Goal: Task Accomplishment & Management: Manage account settings

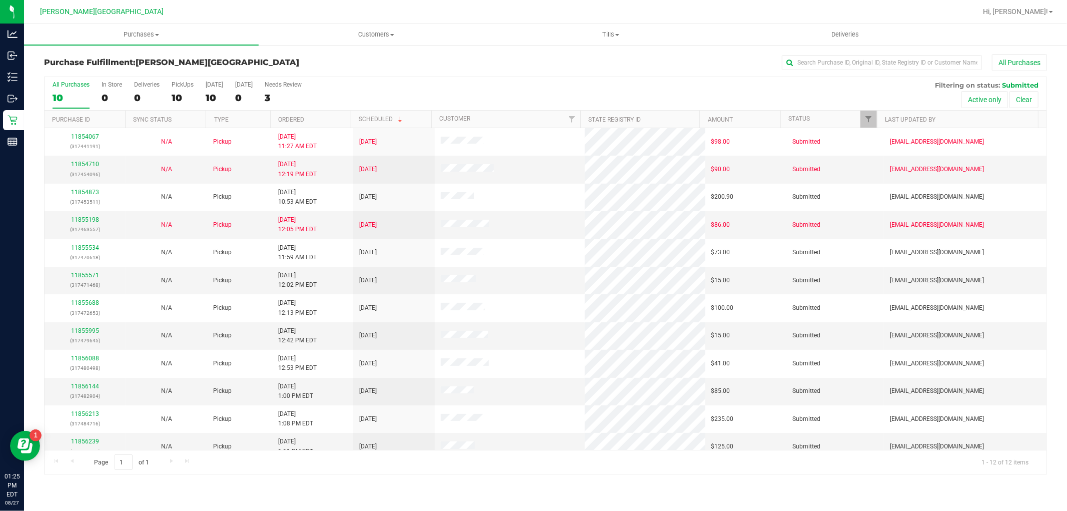
click at [32, 246] on div "Purchase Fulfillment: Merritt Island WC All Purchases All Purchases 10 In Store…" at bounding box center [545, 264] width 1043 height 440
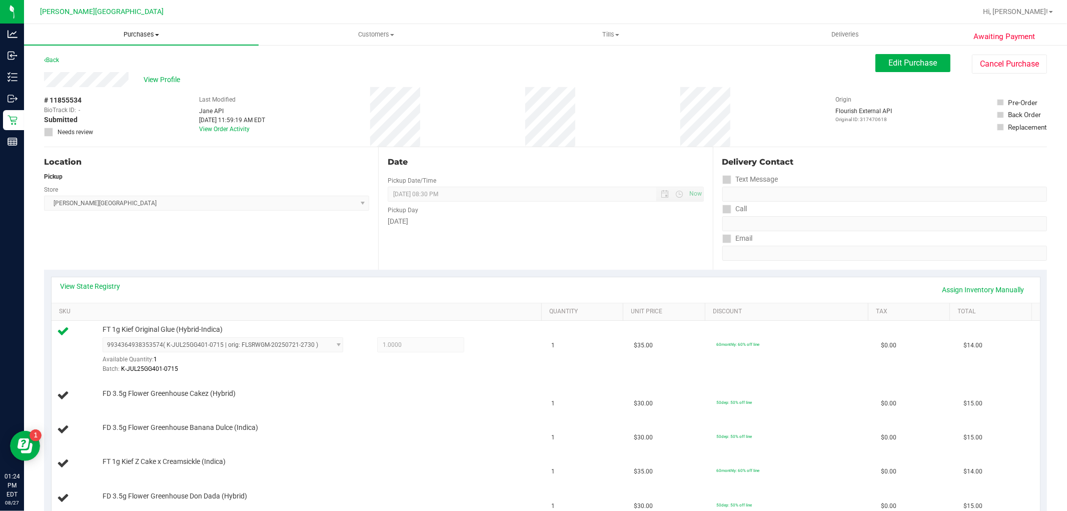
click at [154, 34] on span "Purchases" at bounding box center [141, 34] width 235 height 9
click at [87, 68] on li "Fulfillment" at bounding box center [141, 73] width 235 height 12
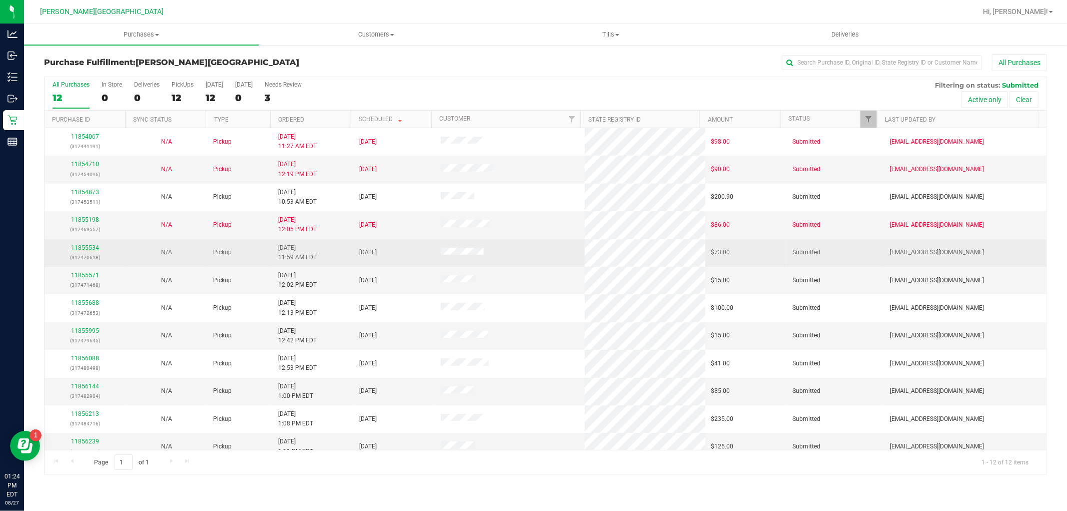
click at [91, 248] on link "11855534" at bounding box center [85, 247] width 28 height 7
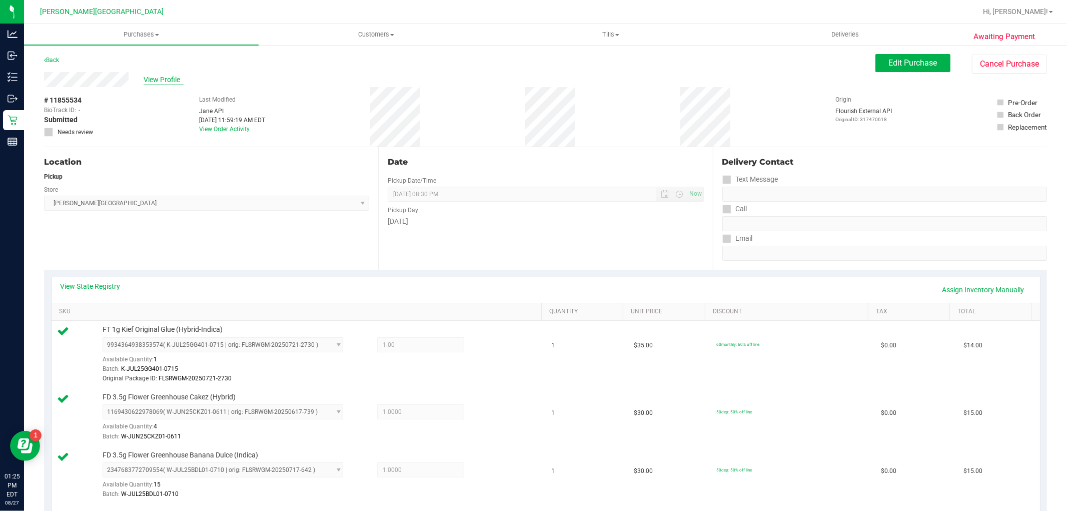
click at [163, 79] on span "View Profile" at bounding box center [164, 80] width 40 height 11
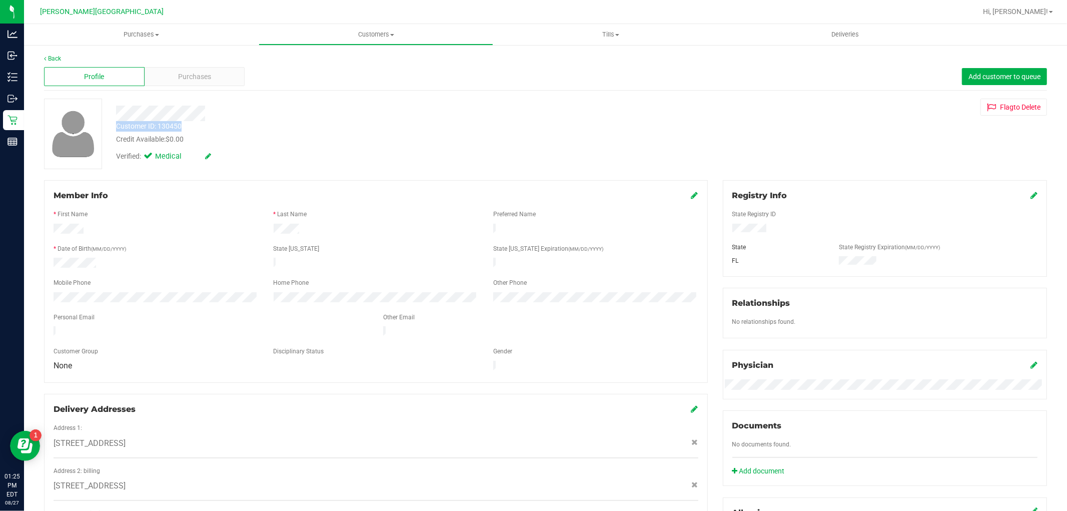
drag, startPoint x: 182, startPoint y: 126, endPoint x: 112, endPoint y: 125, distance: 69.6
click at [112, 125] on div "Customer ID: 130450 Credit Available: $0.00" at bounding box center [363, 133] width 509 height 24
copy div "Customer ID: 130450"
click at [180, 73] on span "Purchases" at bounding box center [194, 77] width 33 height 11
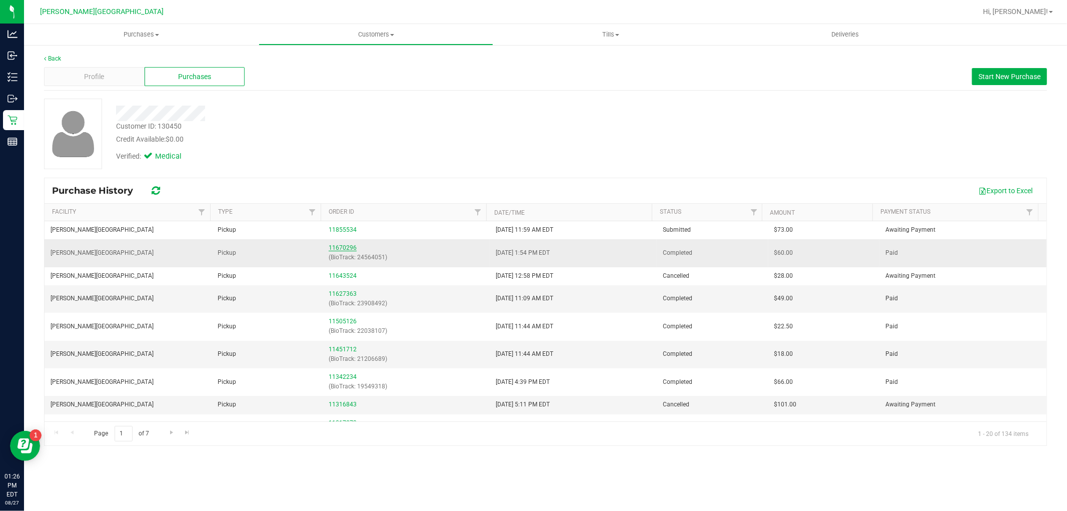
click at [341, 248] on link "11670296" at bounding box center [343, 247] width 28 height 7
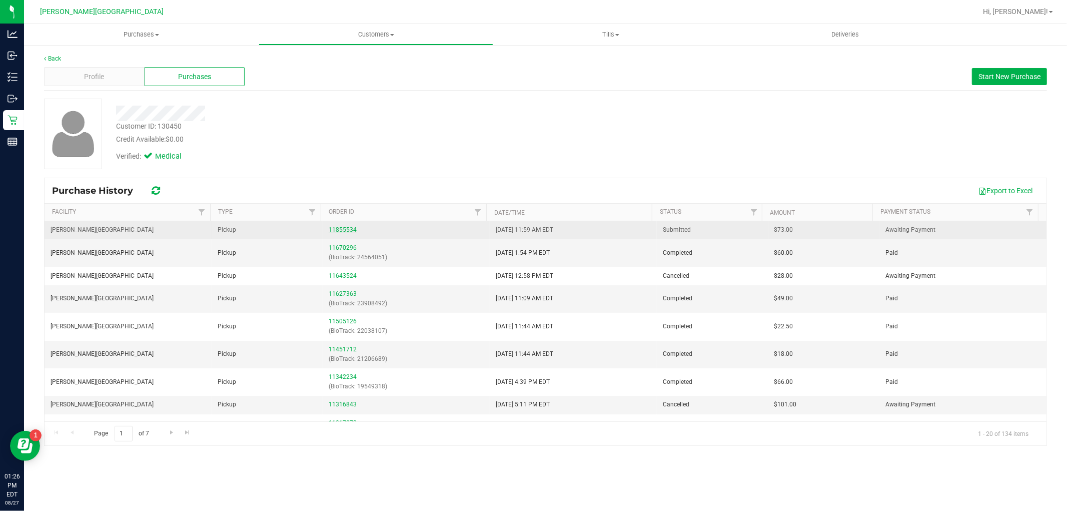
click at [346, 229] on link "11855534" at bounding box center [343, 229] width 28 height 7
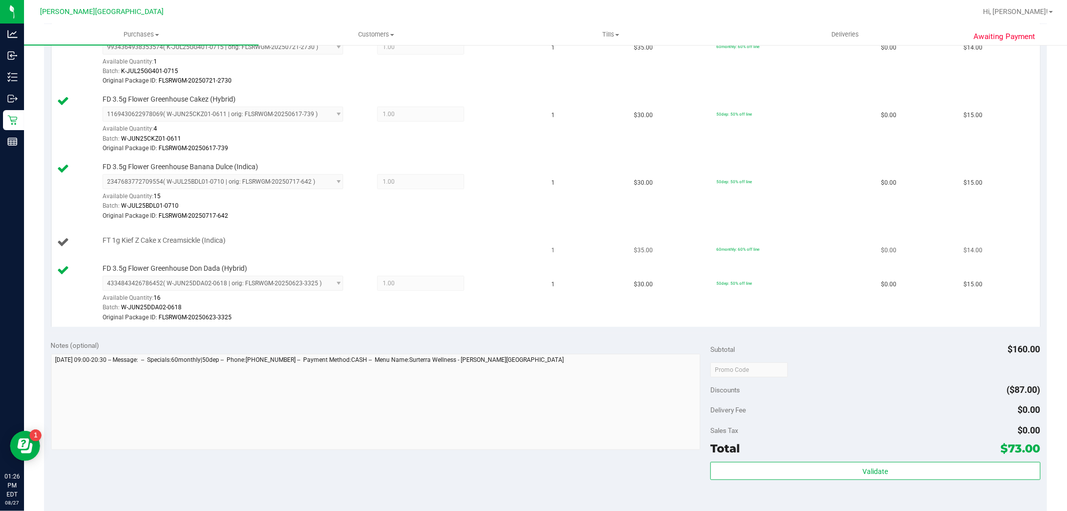
scroll to position [278, 0]
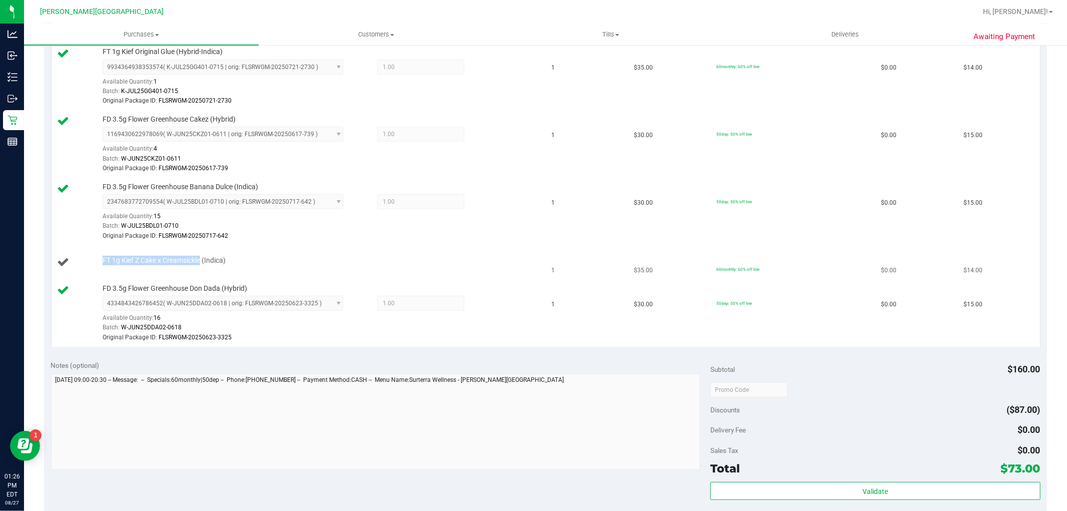
drag, startPoint x: 201, startPoint y: 263, endPoint x: 96, endPoint y: 259, distance: 105.2
click at [96, 259] on div "FT 1g Kief Z Cake x Creamsickle (Indica)" at bounding box center [299, 263] width 482 height 14
copy div "FT 1g Kief Z Cake x Creamsickle"
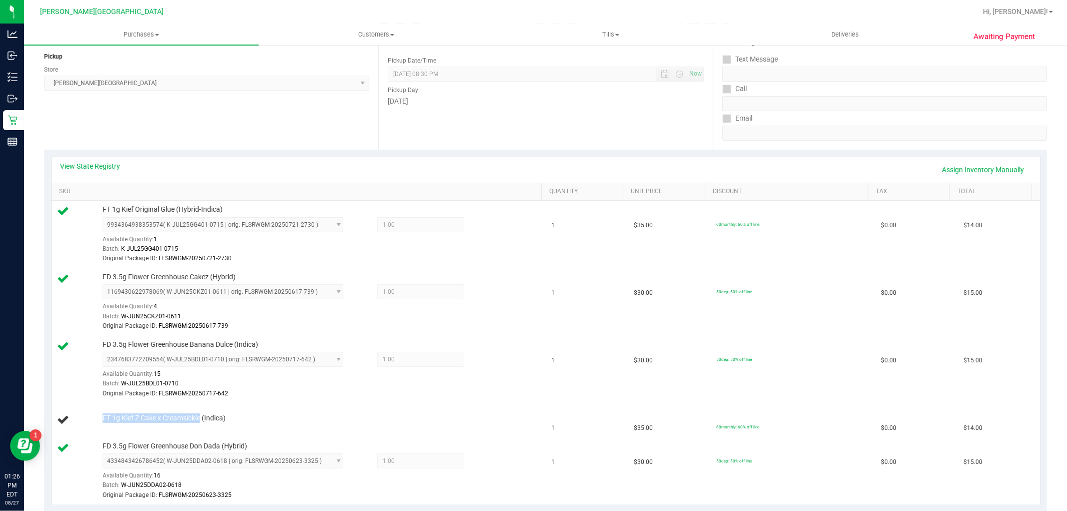
scroll to position [0, 0]
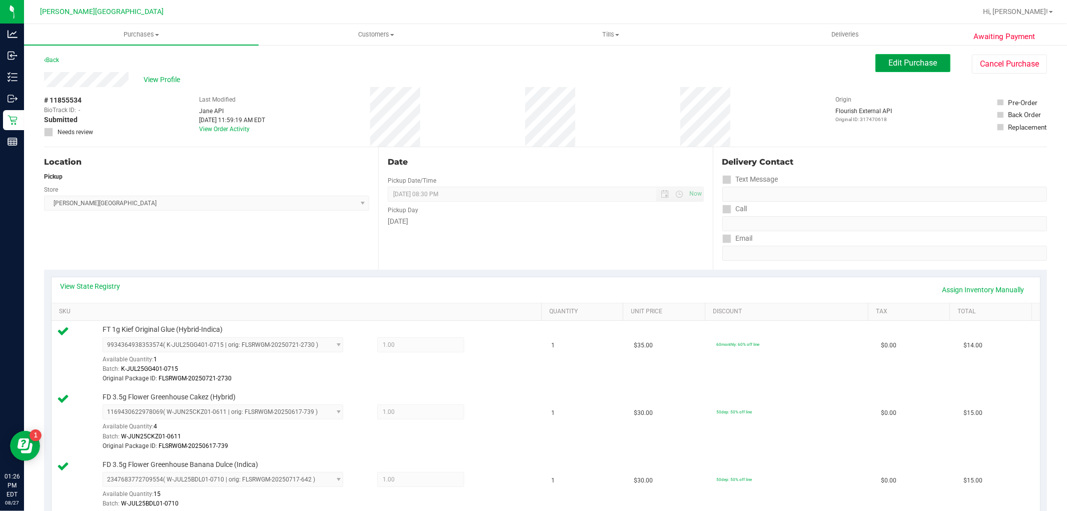
click at [898, 69] on button "Edit Purchase" at bounding box center [913, 63] width 75 height 18
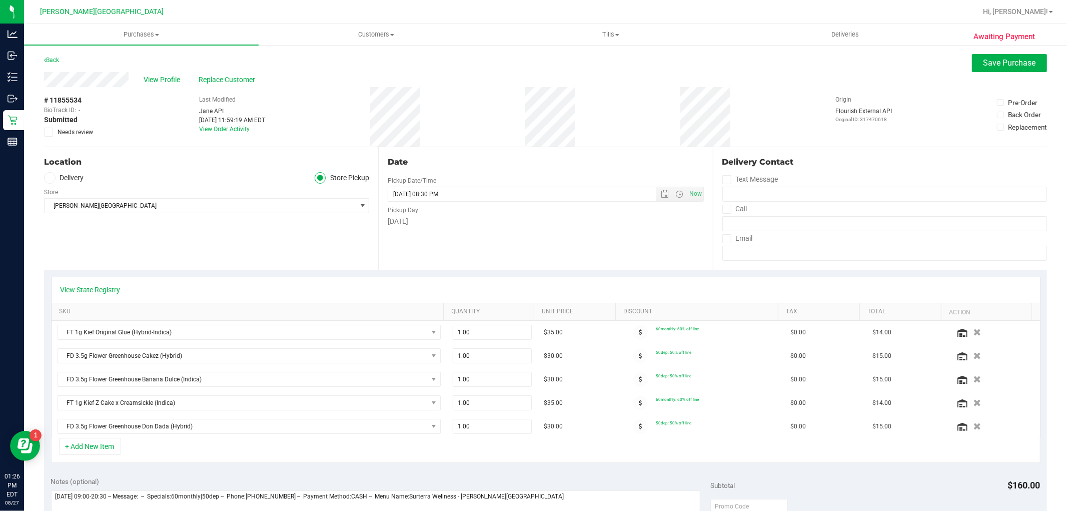
click at [52, 132] on span at bounding box center [48, 132] width 9 height 9
click at [0, 0] on input "Needs review" at bounding box center [0, 0] width 0 height 0
click at [999, 71] on button "Save Purchase" at bounding box center [1009, 63] width 75 height 18
